Goal: Task Accomplishment & Management: Use online tool/utility

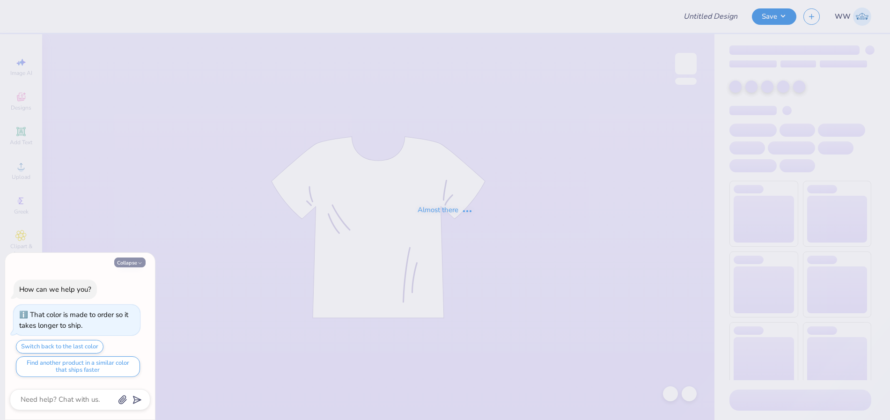
click at [137, 262] on icon "button" at bounding box center [140, 263] width 6 height 6
type textarea "x"
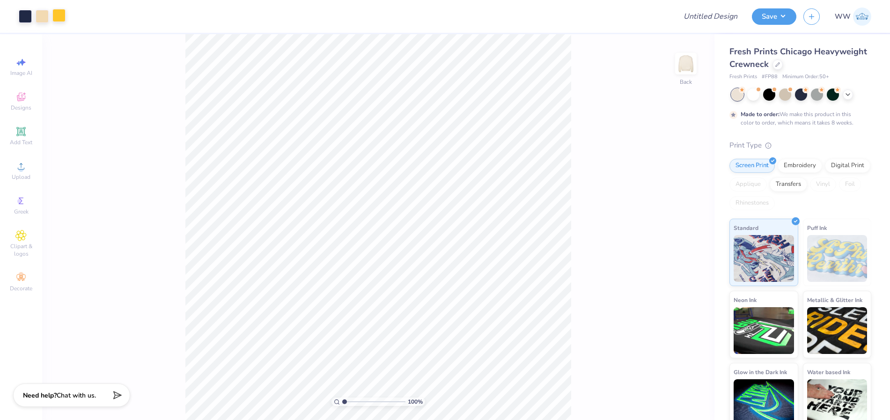
click at [63, 18] on div at bounding box center [58, 15] width 13 height 13
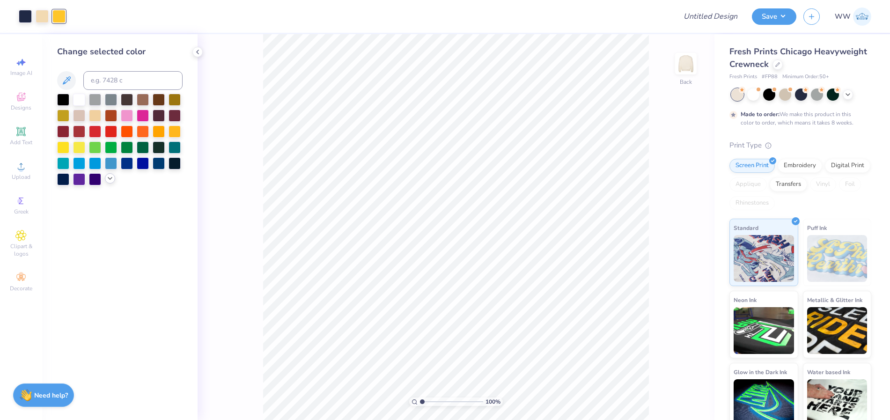
click at [114, 177] on div at bounding box center [110, 178] width 10 height 10
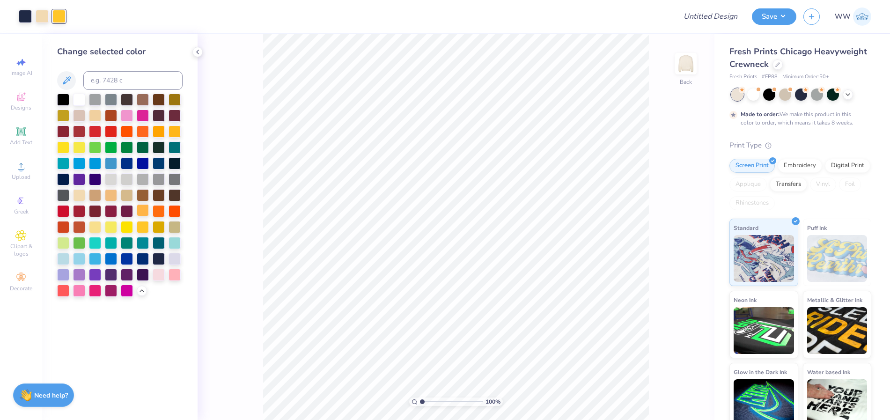
click at [144, 213] on div at bounding box center [143, 210] width 12 height 12
click at [44, 17] on div at bounding box center [42, 15] width 13 height 13
click at [26, 20] on div at bounding box center [25, 15] width 13 height 13
click at [141, 209] on div at bounding box center [143, 210] width 12 height 12
click at [143, 229] on div at bounding box center [143, 226] width 12 height 12
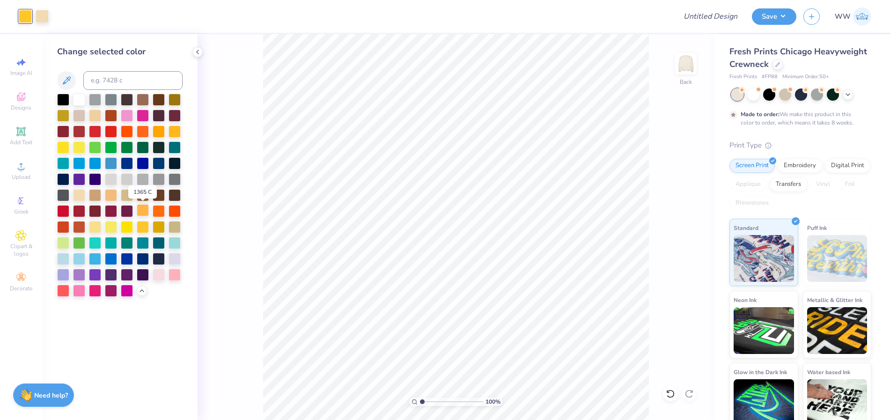
click at [143, 210] on div at bounding box center [143, 210] width 12 height 12
click at [156, 126] on div at bounding box center [159, 131] width 12 height 12
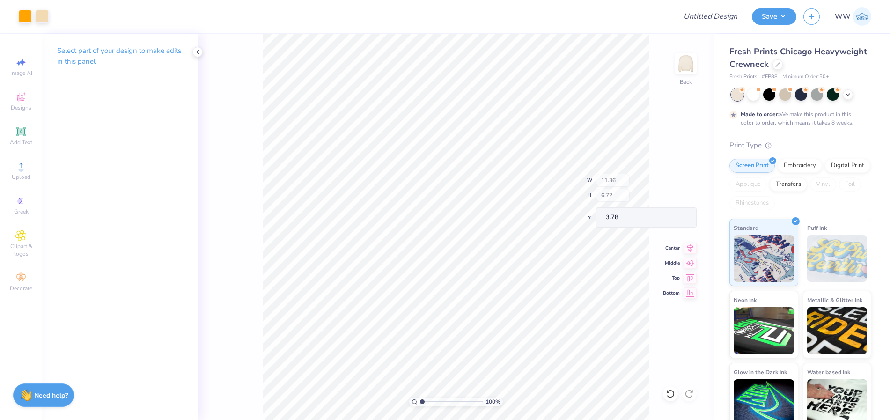
type input "3.78"
type input "6.32"
type input "2.33"
type input "5.40"
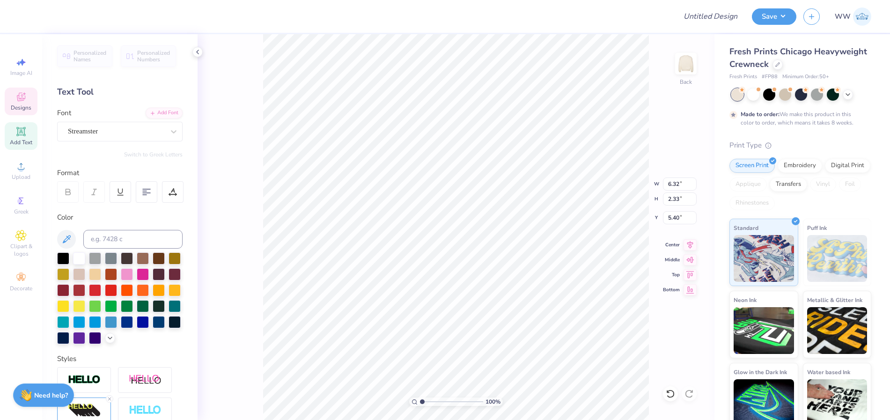
scroll to position [8, 1]
type textarea "M"
type textarea "l"
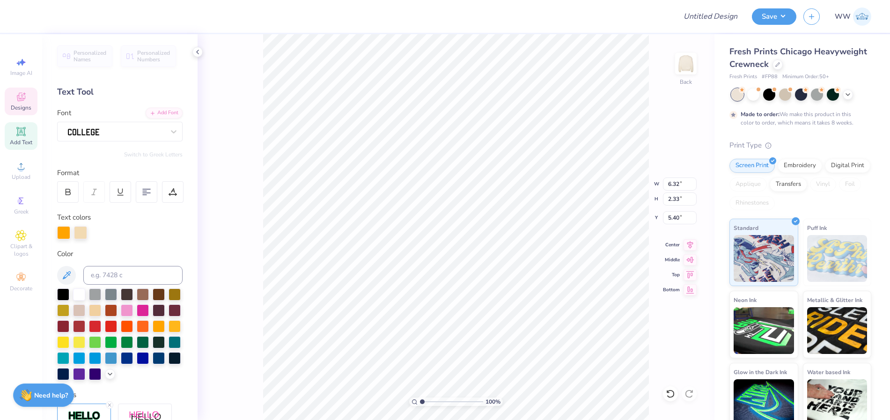
type input "8.25"
type input "2.32"
type input "3.77"
click at [783, 66] on div at bounding box center [778, 64] width 10 height 10
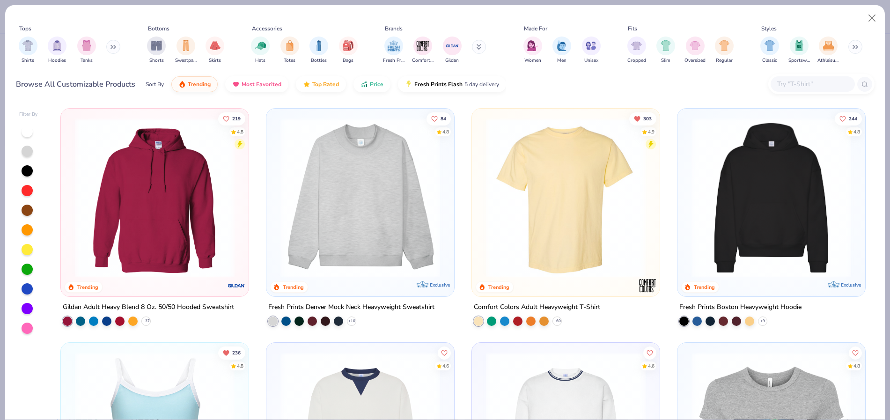
click at [785, 93] on div at bounding box center [821, 84] width 106 height 20
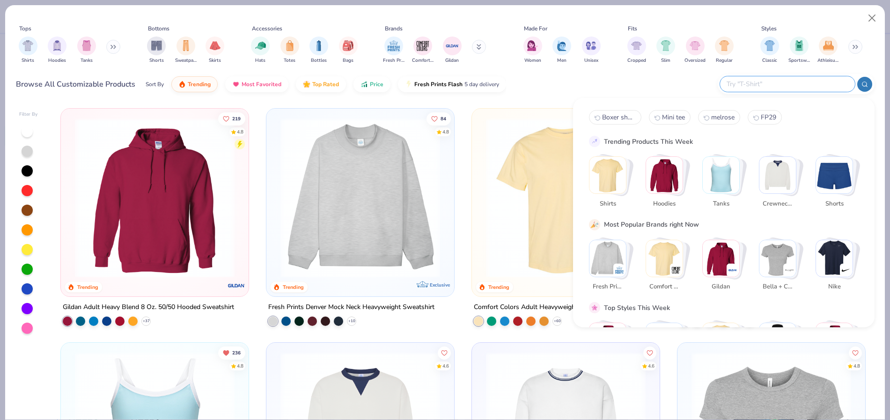
type input "k"
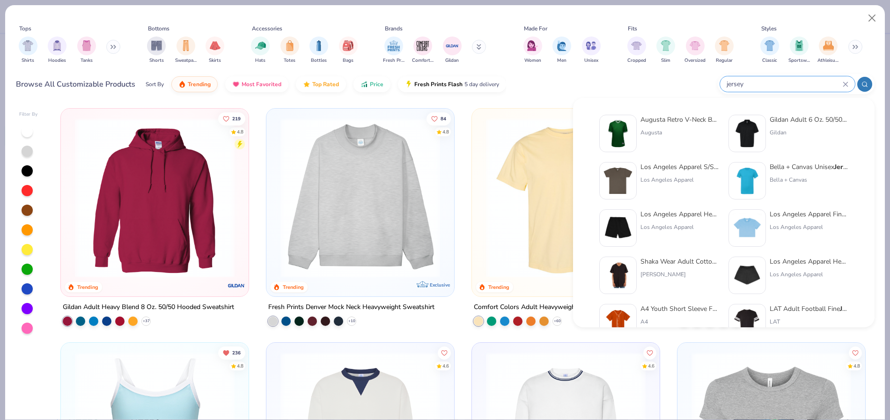
type input "jersey"
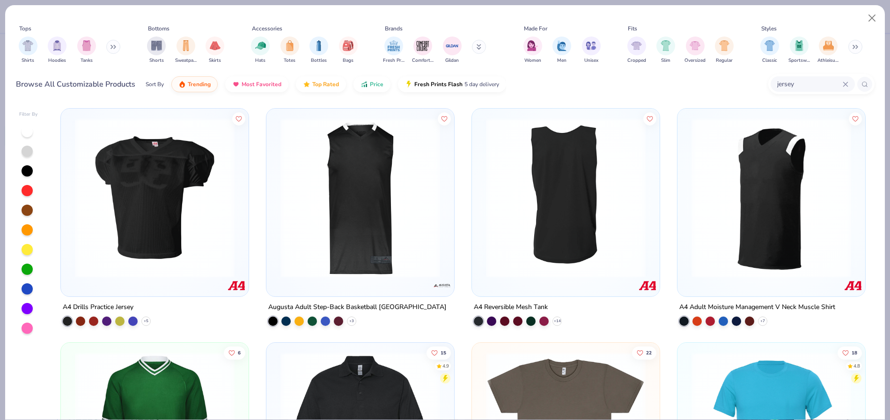
click at [552, 221] on img at bounding box center [565, 198] width 169 height 160
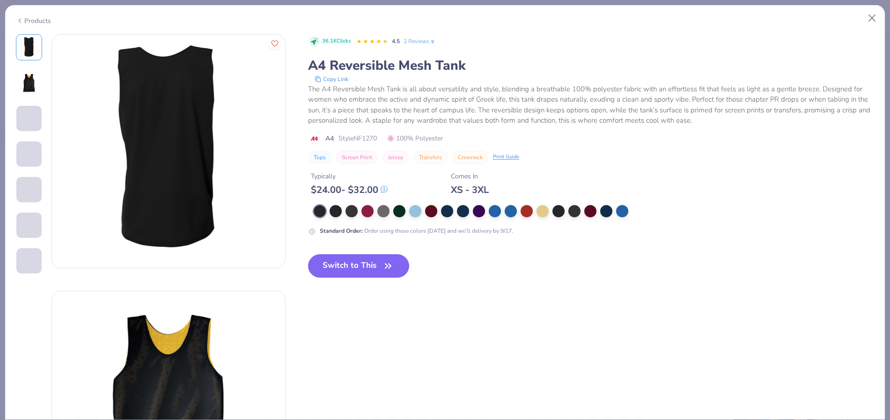
click at [363, 286] on div "Switch to This" at bounding box center [359, 273] width 102 height 38
drag, startPoint x: 362, startPoint y: 269, endPoint x: 433, endPoint y: 276, distance: 71.6
click at [362, 271] on button "Switch to This" at bounding box center [359, 265] width 102 height 23
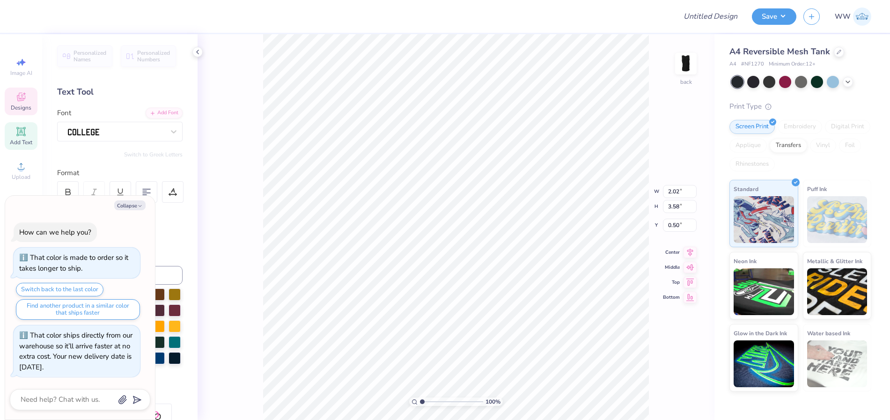
type textarea "x"
type input "9.50"
type textarea "x"
type input "1.89"
type input "3.35"
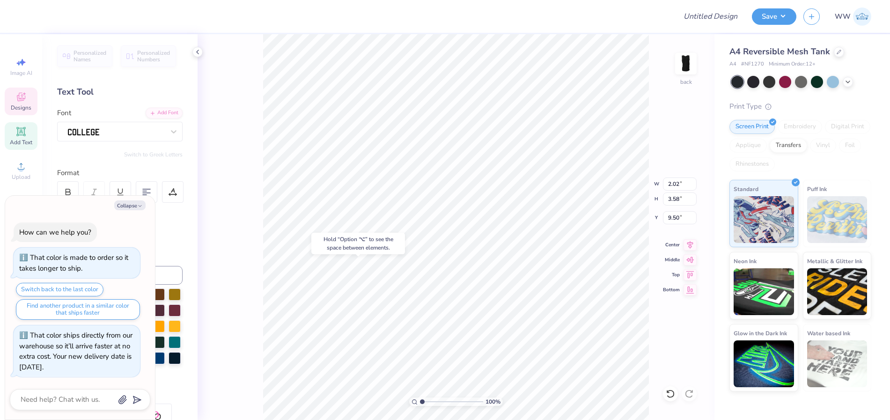
type input "0.67"
type textarea "x"
type input "9.14"
type textarea "x"
type input "2.02"
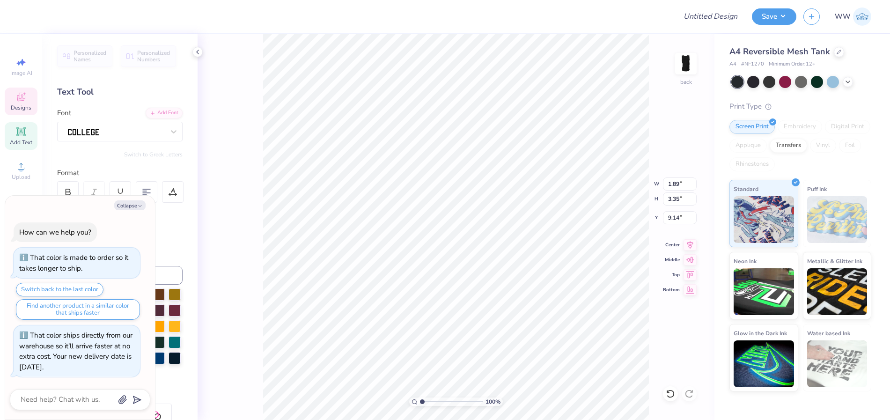
type input "3.58"
type input "9.50"
type textarea "x"
type input "8.91"
type textarea "x"
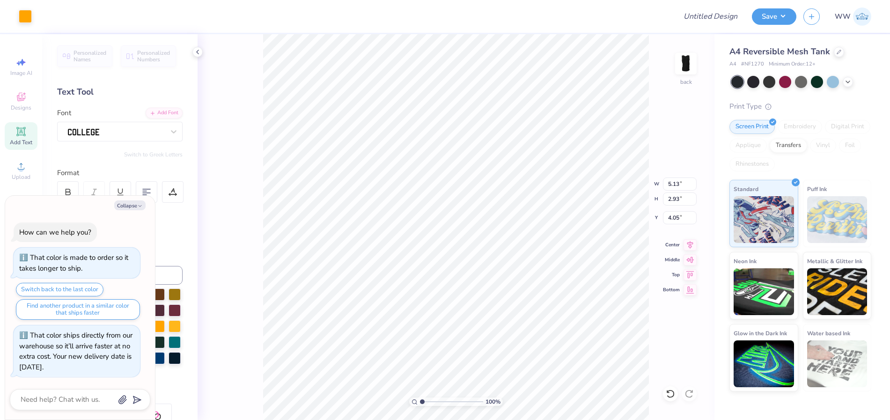
type input "1.98"
type textarea "x"
type input "11.10"
type input "6.34"
type textarea "x"
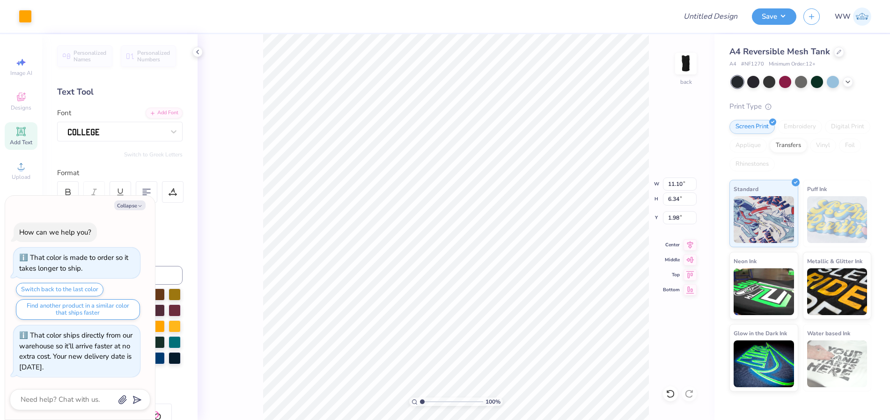
type input "3.16"
type textarea "x"
